Goal: Navigation & Orientation: Find specific page/section

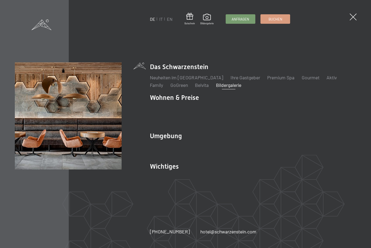
click at [281, 178] on link "Downloads" at bounding box center [281, 177] width 23 height 6
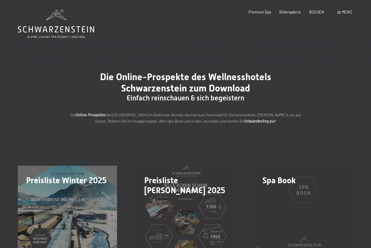
click at [344, 11] on span "Menü" at bounding box center [347, 12] width 10 height 5
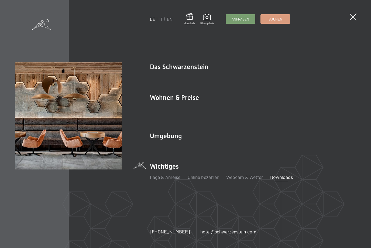
click at [197, 167] on li "Wichtiges Lage & Anreise Online bezahlen Webcam & Wetter Downloads" at bounding box center [253, 173] width 206 height 23
click at [179, 166] on li "Wichtiges Lage & Anreise Online bezahlen Webcam & Wetter Downloads" at bounding box center [253, 173] width 206 height 23
click at [178, 168] on li "Wichtiges Lage & Anreise Online bezahlen Webcam & Wetter Downloads" at bounding box center [253, 173] width 206 height 23
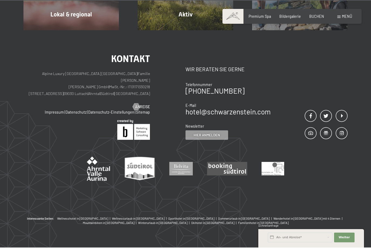
scroll to position [1735, 0]
